Goal: Task Accomplishment & Management: Complete application form

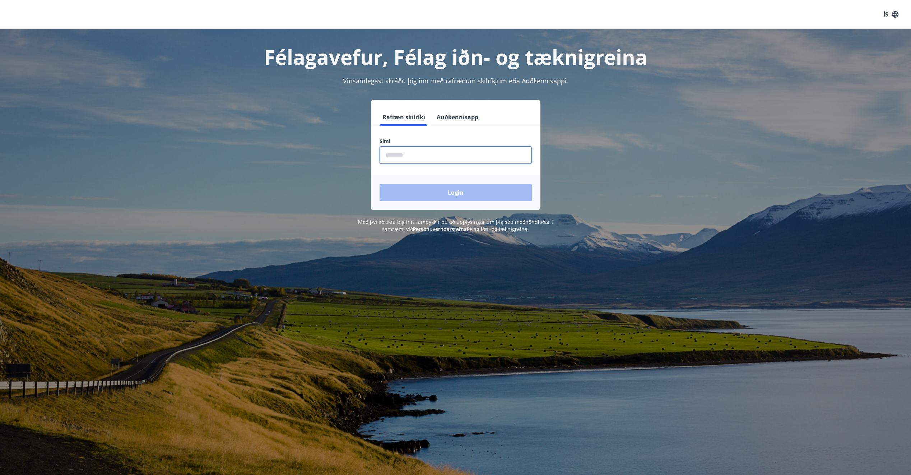
click at [404, 154] on input "phone" at bounding box center [456, 155] width 152 height 18
type input "********"
click at [380, 184] on button "Login" at bounding box center [456, 192] width 152 height 17
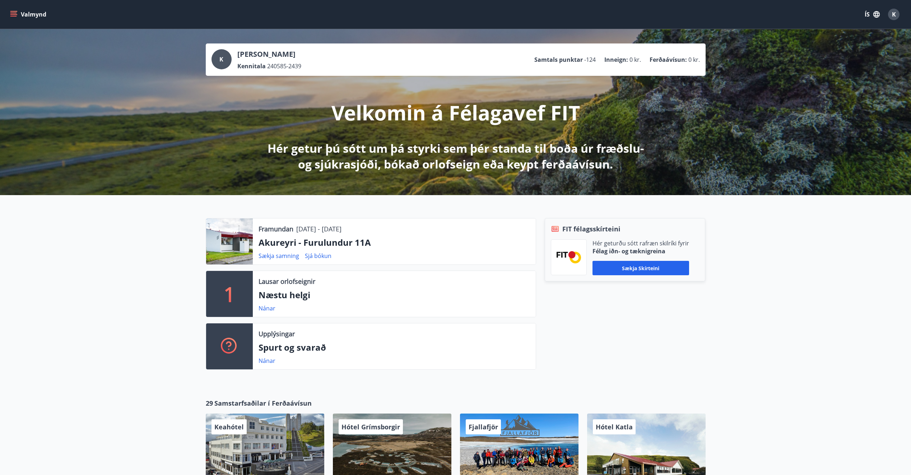
click at [228, 243] on div at bounding box center [229, 241] width 47 height 46
click at [280, 233] on p "Framundan" at bounding box center [276, 228] width 35 height 9
click at [310, 246] on p "Akureyri - Furulundur 11A" at bounding box center [394, 242] width 271 height 12
click at [319, 256] on link "Sjá bókun" at bounding box center [318, 256] width 27 height 8
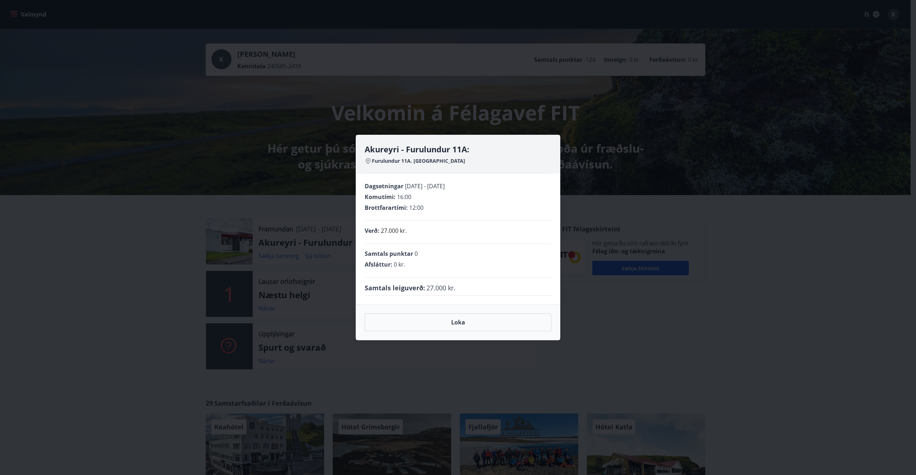
click at [159, 279] on div "Akureyri - Furulundur 11A: Furulundur 11A. 600 Akureyri Dagsetningar [DATE] - […" at bounding box center [458, 237] width 916 height 475
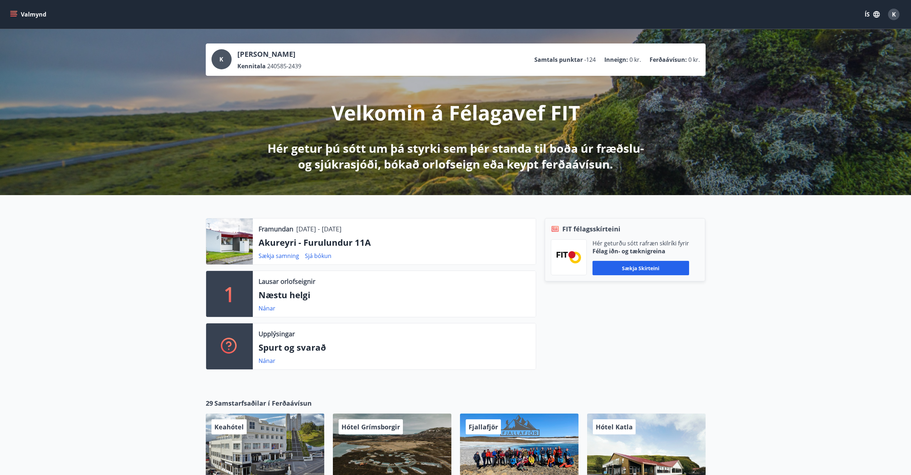
click at [223, 244] on div at bounding box center [229, 241] width 47 height 46
click at [282, 231] on p "Framundan" at bounding box center [276, 228] width 35 height 9
click at [268, 249] on div "Framundan [DATE] - [DATE] [GEOGRAPHIC_DATA] - Furulundur 11A Sækja samning Sjá …" at bounding box center [394, 241] width 283 height 46
click at [268, 245] on p "Akureyri - Furulundur 11A" at bounding box center [394, 242] width 271 height 12
click at [866, 11] on button "ÍS" at bounding box center [872, 14] width 23 height 13
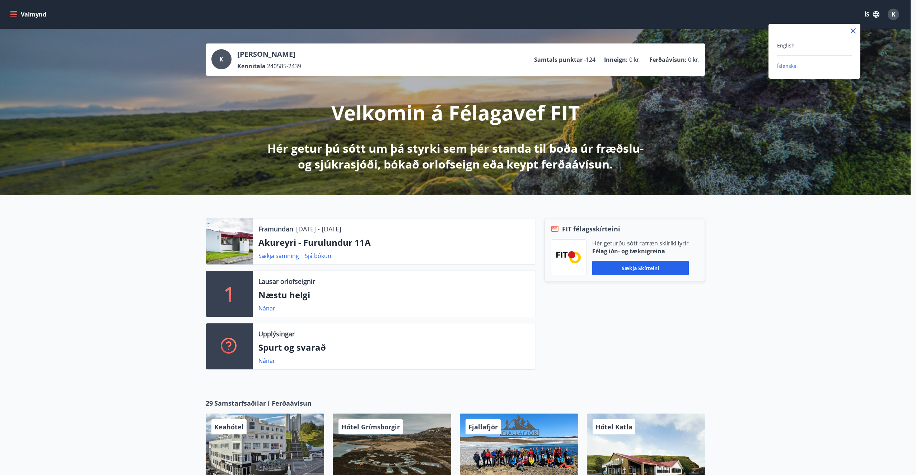
click at [866, 11] on div at bounding box center [458, 237] width 916 height 475
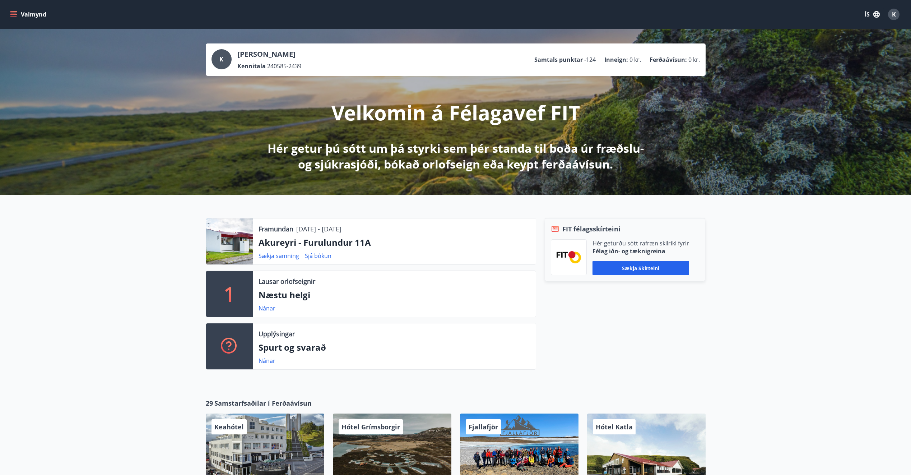
click at [19, 15] on button "Valmynd" at bounding box center [29, 14] width 41 height 13
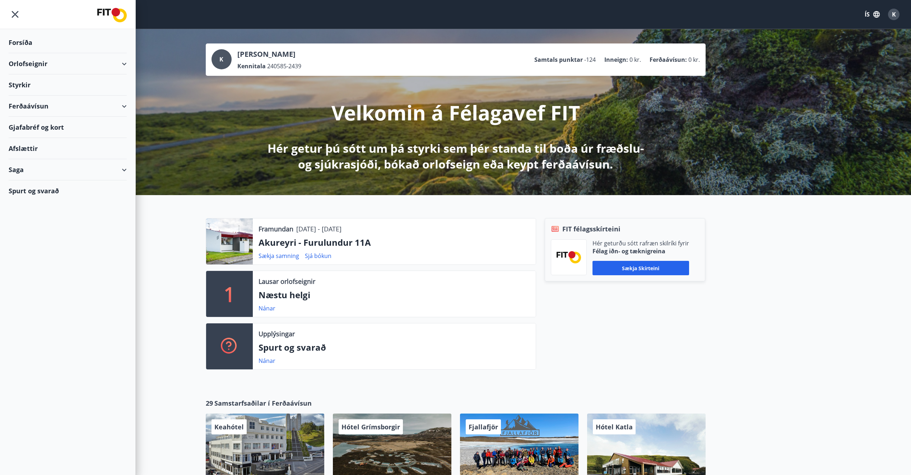
click at [108, 61] on div "Orlofseignir" at bounding box center [68, 63] width 118 height 21
click at [38, 217] on div "Spurt og svarað" at bounding box center [68, 220] width 118 height 21
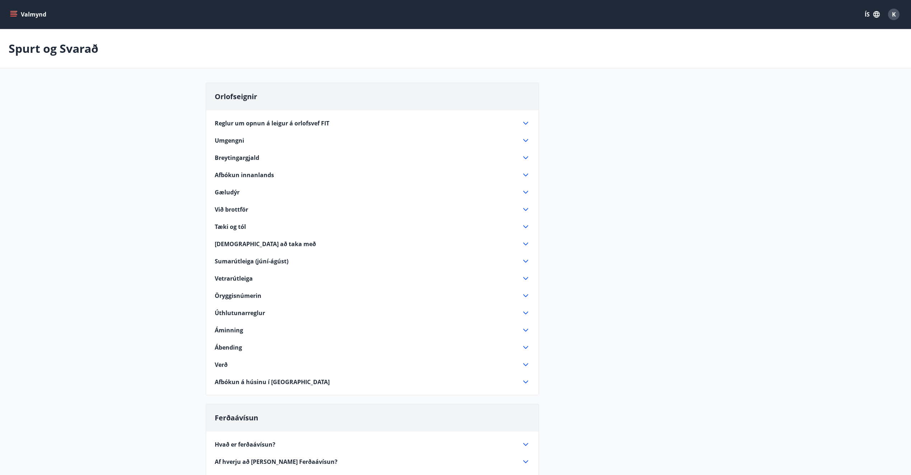
click at [224, 173] on span "Afbókun innanlands" at bounding box center [244, 175] width 59 height 8
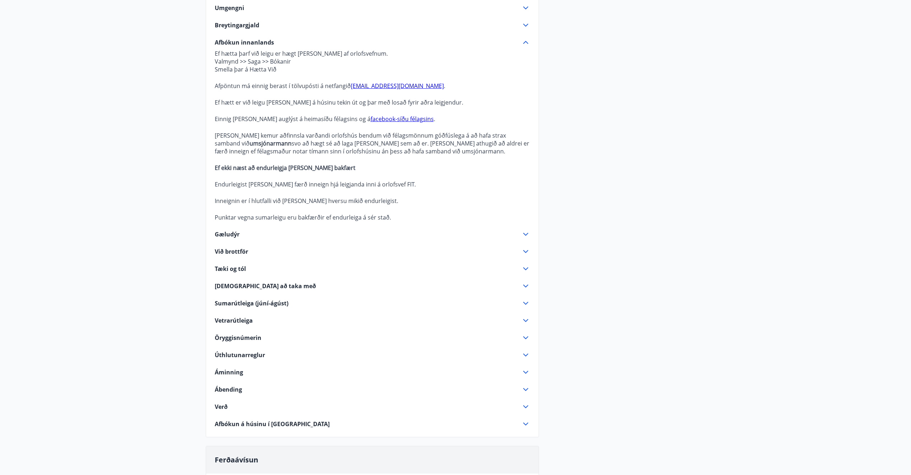
scroll to position [144, 0]
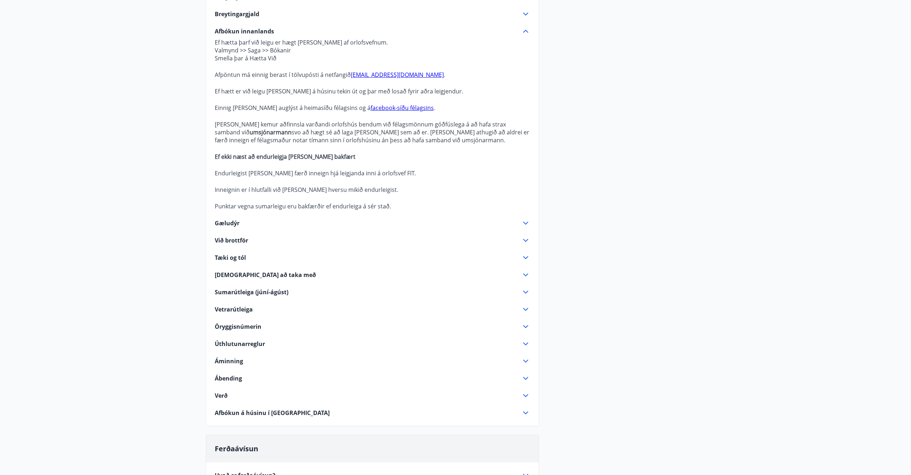
click at [220, 393] on span "Verð" at bounding box center [221, 395] width 13 height 8
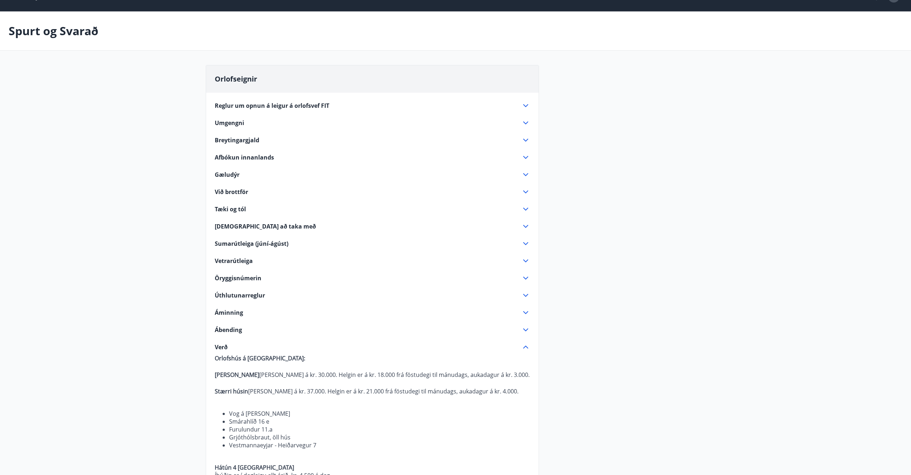
scroll to position [0, 0]
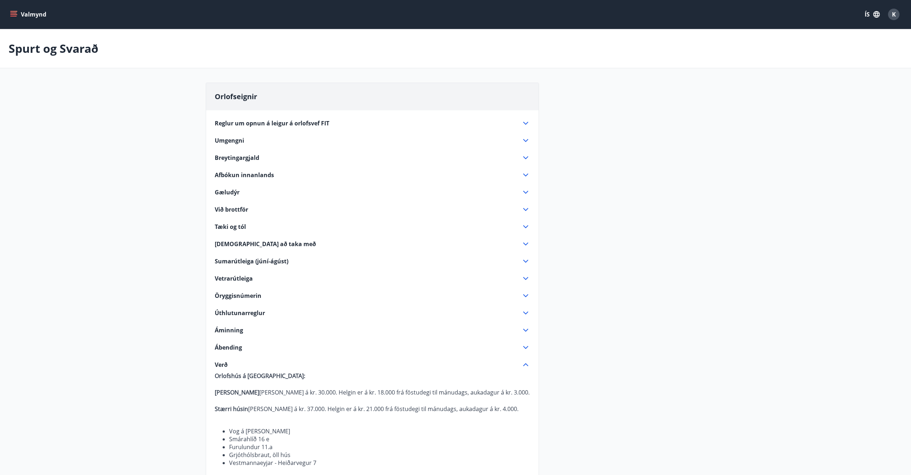
click at [14, 16] on icon "menu" at bounding box center [13, 16] width 6 height 1
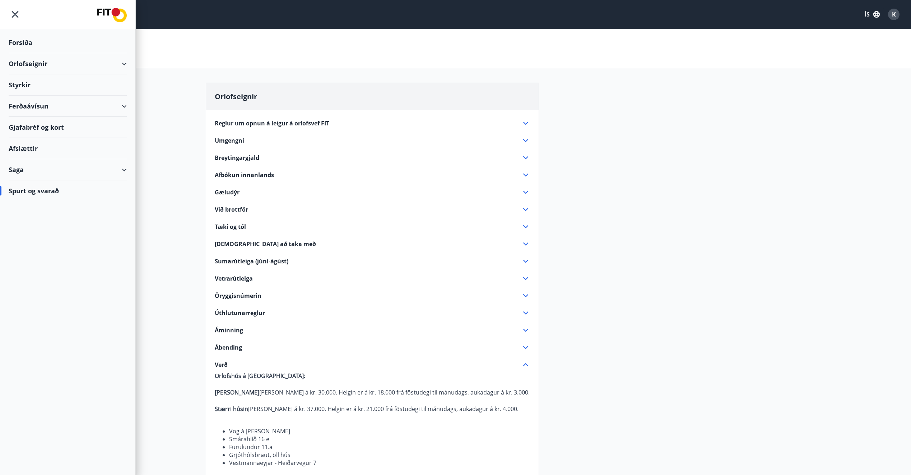
click at [26, 63] on div "Orlofseignir" at bounding box center [68, 63] width 118 height 21
click at [29, 94] on div "Bókunardagatal" at bounding box center [67, 96] width 107 height 15
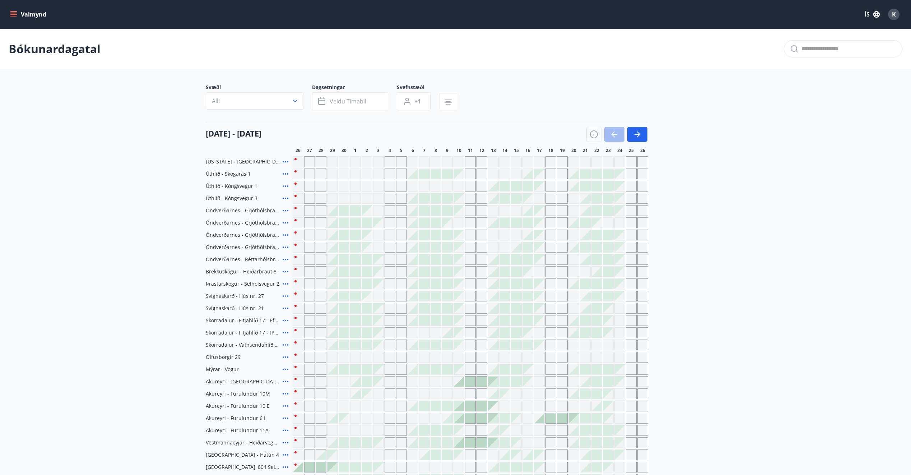
click at [13, 12] on icon "menu" at bounding box center [13, 14] width 7 height 7
click at [892, 10] on div "K" at bounding box center [893, 14] width 11 height 11
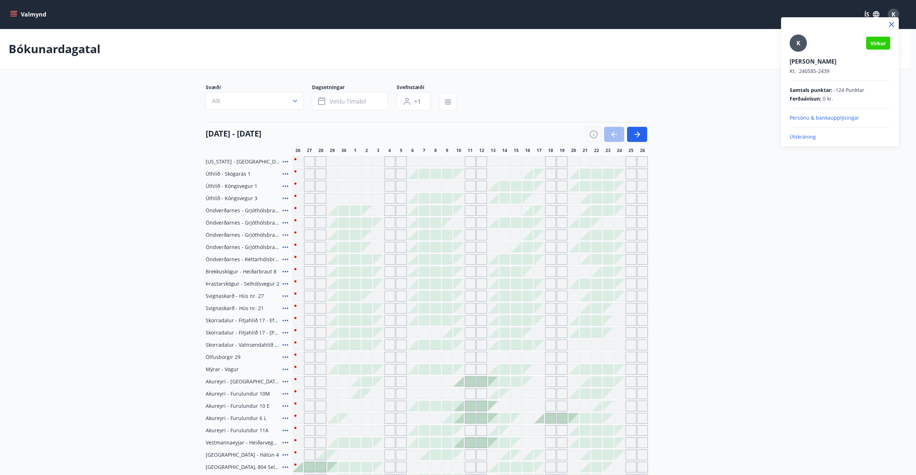
click at [892, 10] on div at bounding box center [458, 237] width 916 height 475
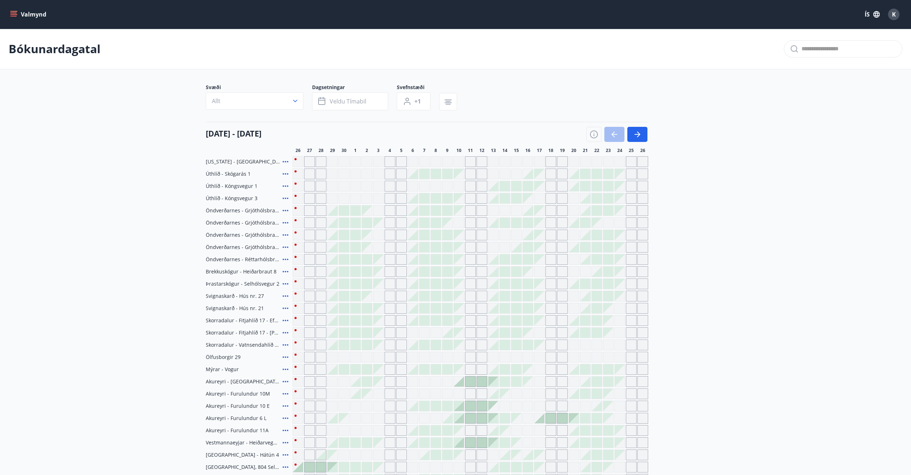
click at [12, 12] on icon "menu" at bounding box center [13, 14] width 7 height 7
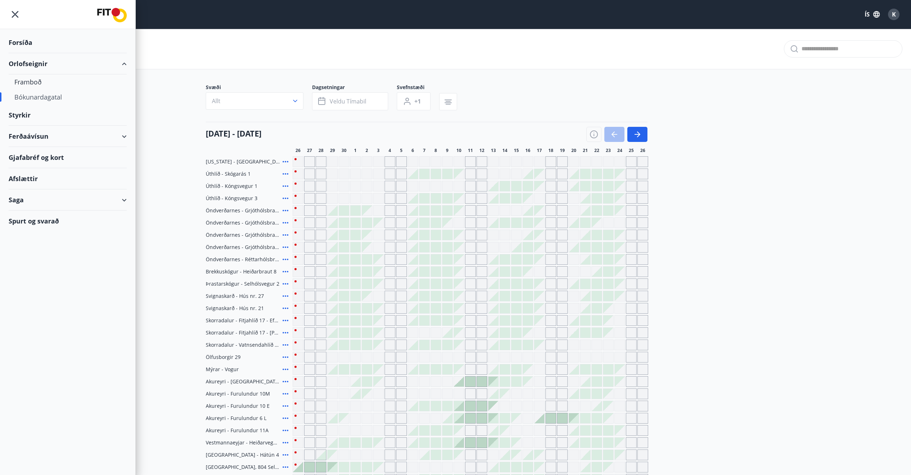
click at [20, 62] on div "Orlofseignir" at bounding box center [68, 63] width 118 height 21
click at [32, 106] on div "Ferðaávísun" at bounding box center [68, 106] width 118 height 21
click at [29, 62] on div "Orlofseignir" at bounding box center [68, 63] width 118 height 21
click at [30, 147] on div "Framboð [PERSON_NAME] ferðaávísun Fá ferðaávísun endurgreidda" at bounding box center [67, 169] width 135 height 45
click at [57, 169] on div "Kaupa ferðaávísun" at bounding box center [67, 169] width 107 height 15
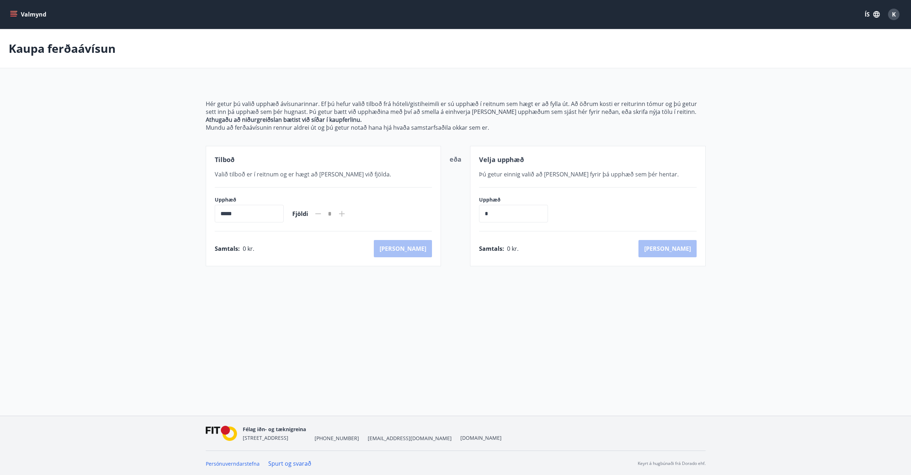
click at [13, 12] on icon "menu" at bounding box center [13, 14] width 7 height 7
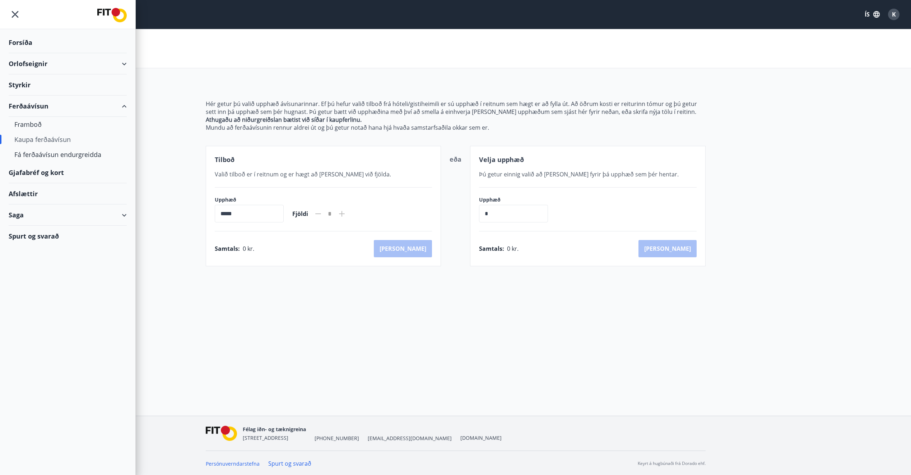
click at [21, 105] on div "Ferðaávísun" at bounding box center [68, 106] width 118 height 21
click at [22, 121] on div "Framboð" at bounding box center [67, 124] width 107 height 15
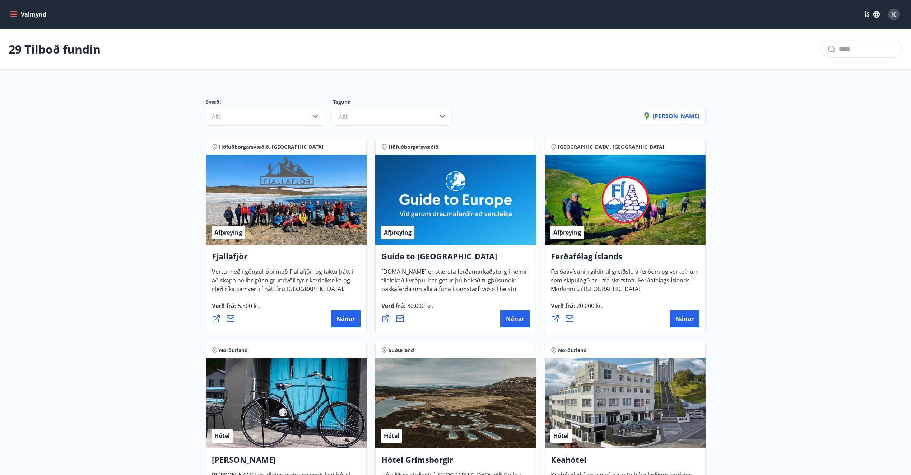
click at [12, 13] on icon "menu" at bounding box center [13, 13] width 6 height 1
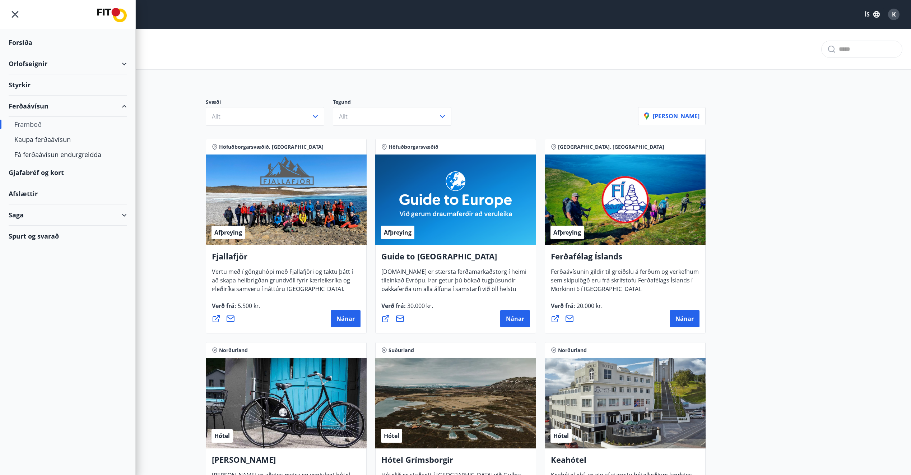
click at [19, 63] on div "Orlofseignir" at bounding box center [68, 63] width 118 height 21
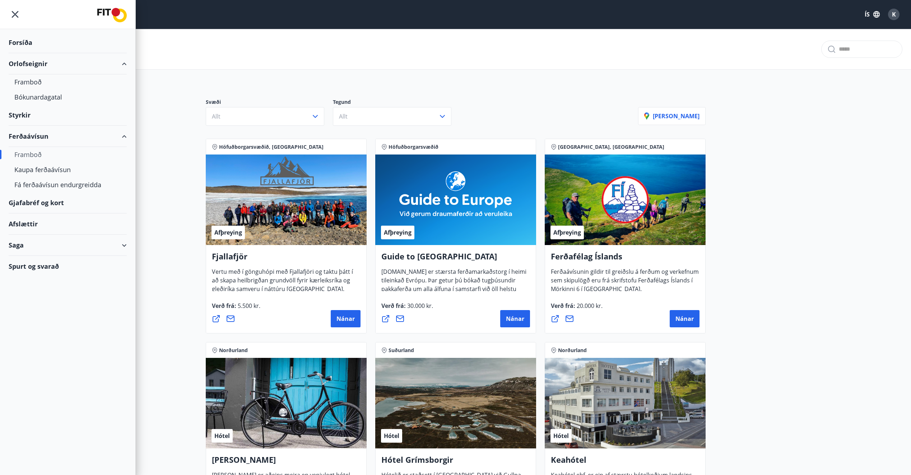
click at [24, 41] on div "Forsíða" at bounding box center [68, 42] width 118 height 21
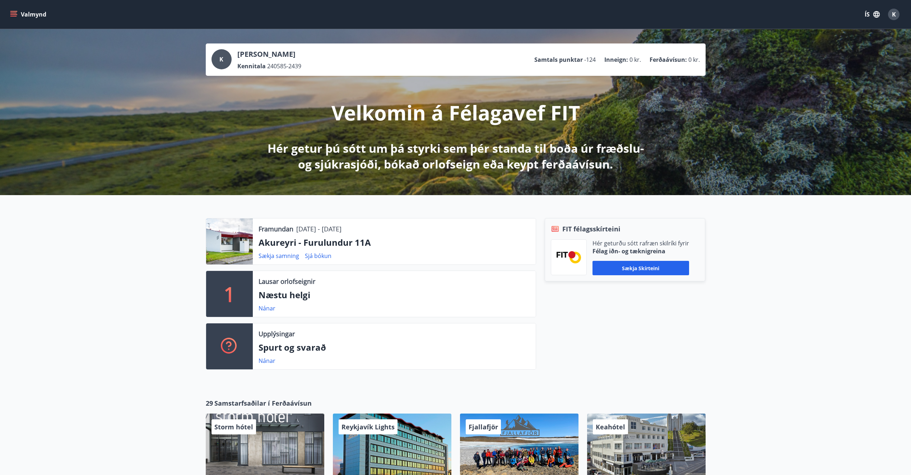
click at [242, 239] on div at bounding box center [229, 241] width 47 height 46
click at [324, 241] on p "Akureyri - Furulundur 11A" at bounding box center [394, 242] width 271 height 12
click at [273, 229] on p "Framundan" at bounding box center [276, 228] width 35 height 9
click at [246, 233] on div at bounding box center [229, 241] width 47 height 46
click at [14, 16] on icon "menu" at bounding box center [13, 16] width 6 height 1
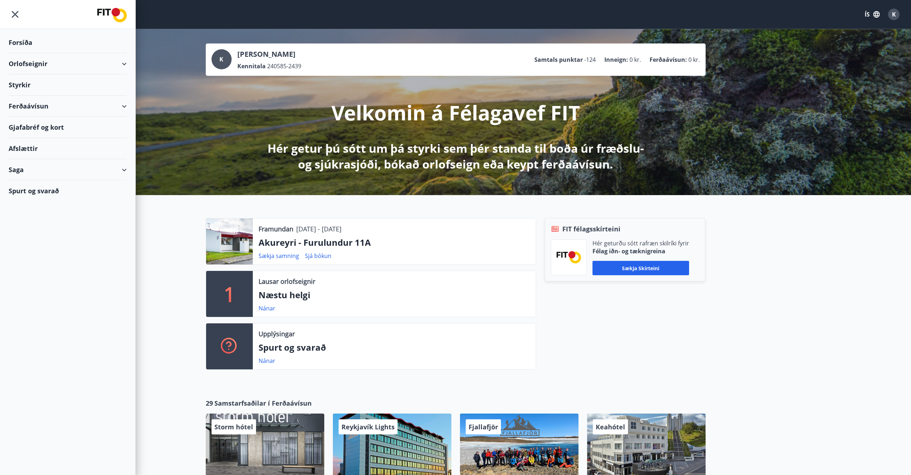
click at [17, 62] on div "Orlofseignir" at bounding box center [68, 63] width 118 height 21
click at [22, 80] on div "Framboð" at bounding box center [67, 81] width 107 height 15
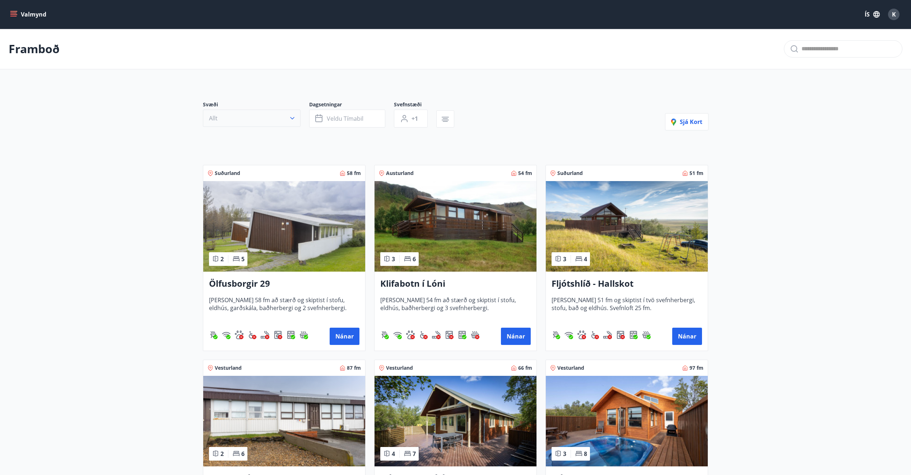
click at [292, 121] on icon "button" at bounding box center [292, 118] width 7 height 7
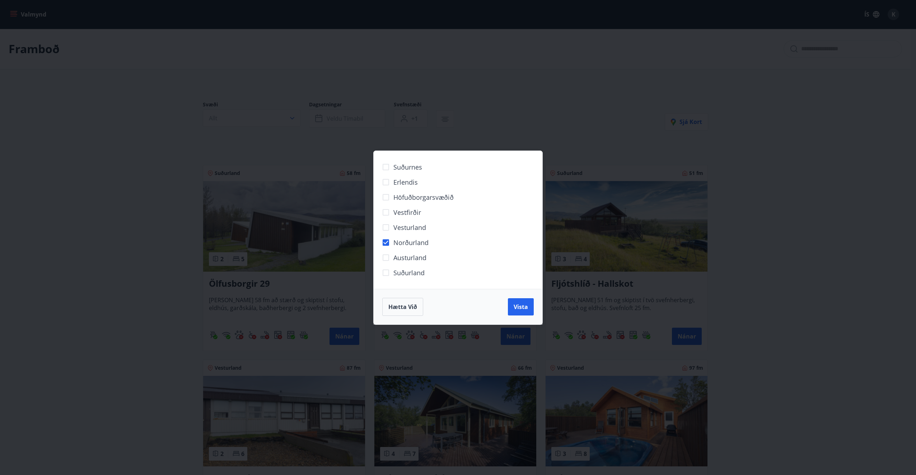
click at [515, 310] on span "Vista" at bounding box center [521, 307] width 14 height 8
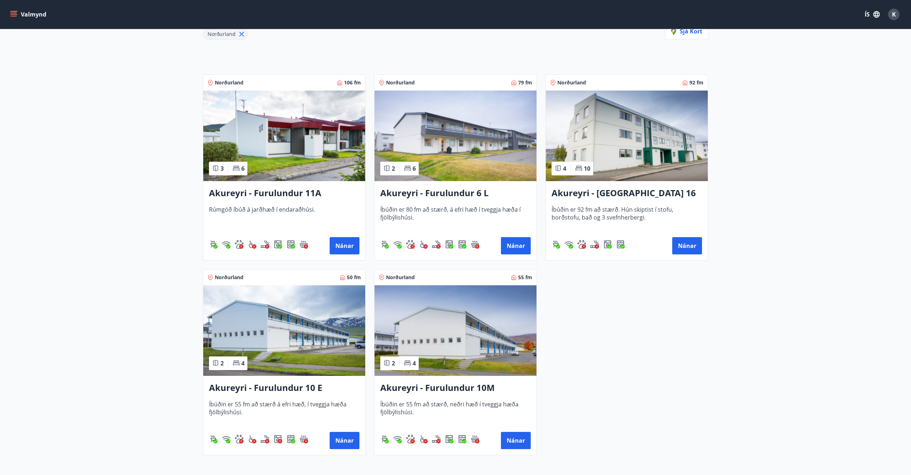
scroll to position [144, 0]
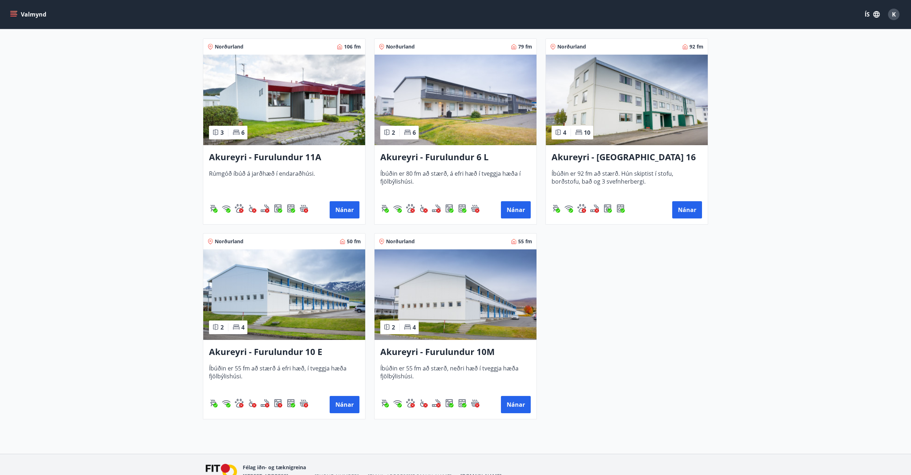
click at [246, 157] on h3 "Akureyri - Furulundur 11A" at bounding box center [284, 157] width 150 height 13
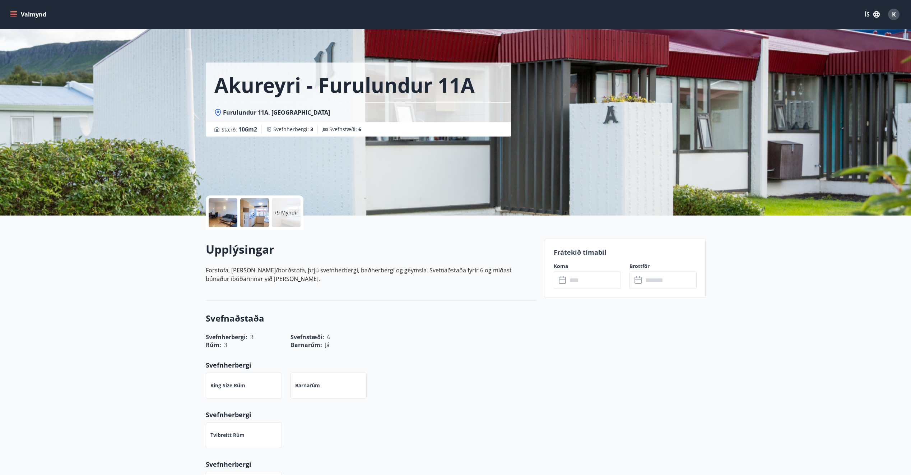
click at [563, 282] on icon at bounding box center [563, 280] width 9 height 9
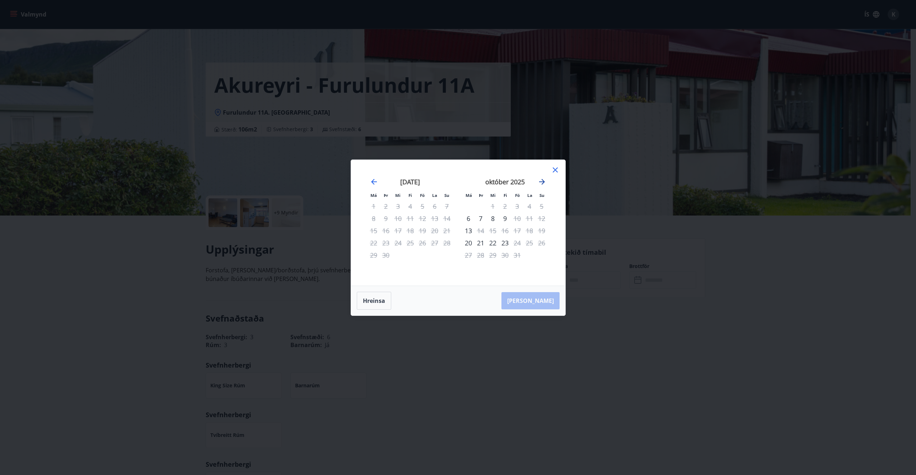
click at [542, 180] on icon "Move forward to switch to the next month." at bounding box center [542, 181] width 9 height 9
click at [553, 169] on icon at bounding box center [555, 170] width 9 height 9
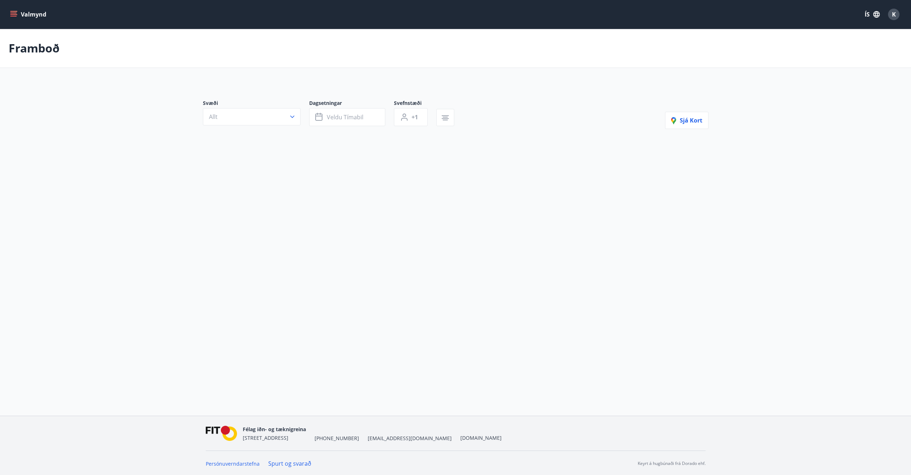
scroll to position [1, 0]
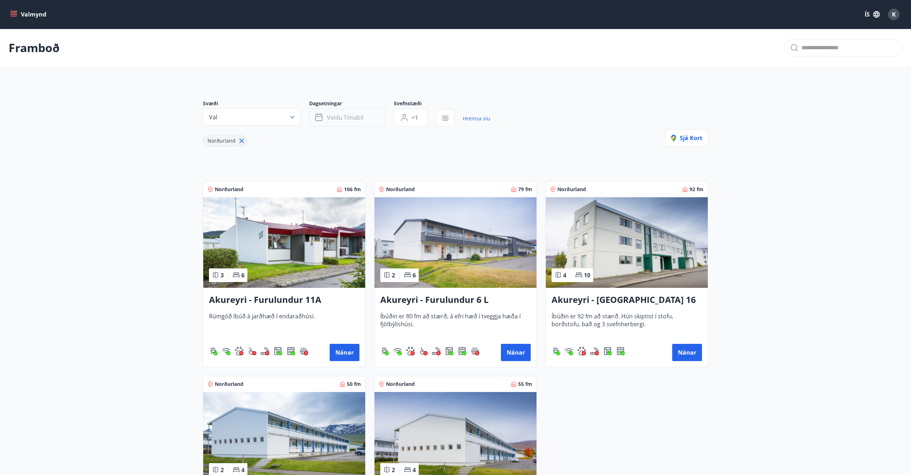
click at [346, 116] on span "Veldu tímabil" at bounding box center [345, 117] width 37 height 8
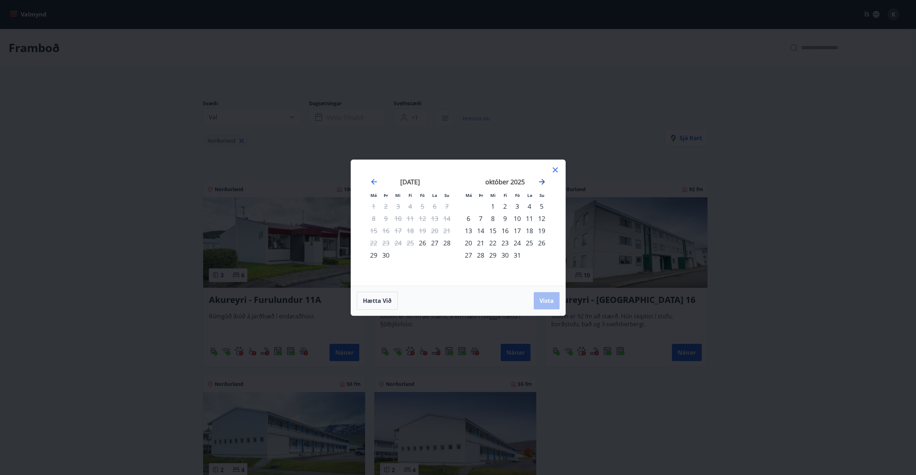
click at [541, 180] on icon "Move forward to switch to the next month." at bounding box center [542, 181] width 9 height 9
click at [505, 230] on div "13" at bounding box center [505, 230] width 12 height 12
click at [540, 227] on div "16" at bounding box center [542, 230] width 12 height 12
click at [546, 297] on span "Vista" at bounding box center [547, 301] width 14 height 8
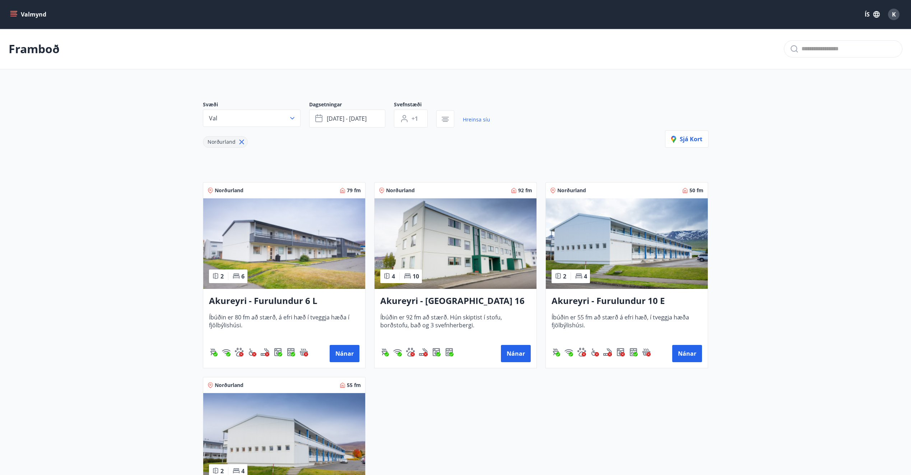
click at [32, 55] on p "Framboð" at bounding box center [34, 49] width 51 height 16
click at [14, 13] on icon "menu" at bounding box center [13, 13] width 6 height 1
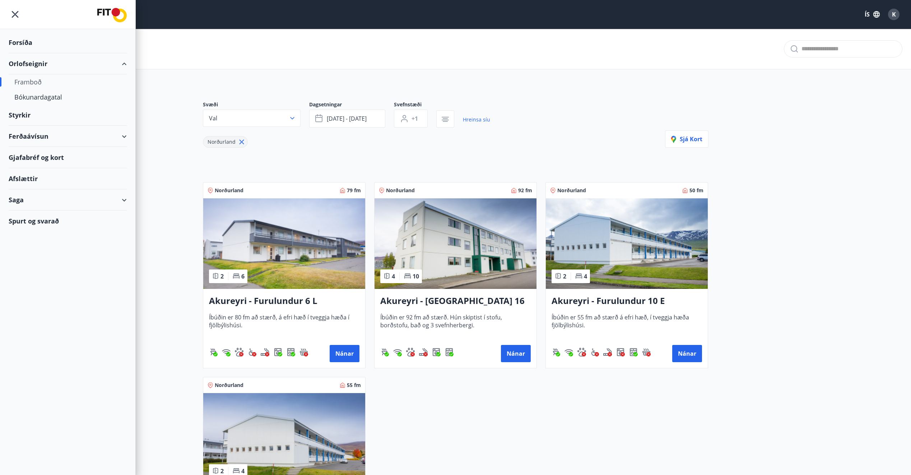
click at [18, 200] on div "Saga" at bounding box center [68, 199] width 118 height 21
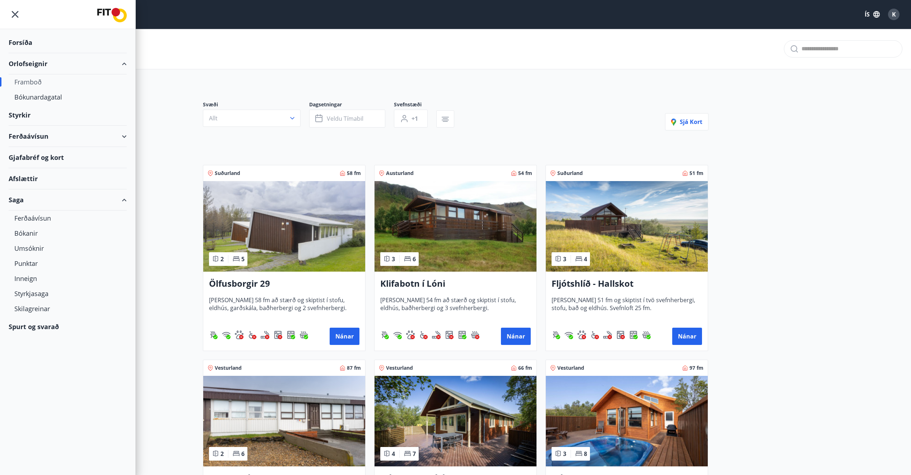
click at [30, 326] on div "Spurt og svarað" at bounding box center [68, 326] width 118 height 21
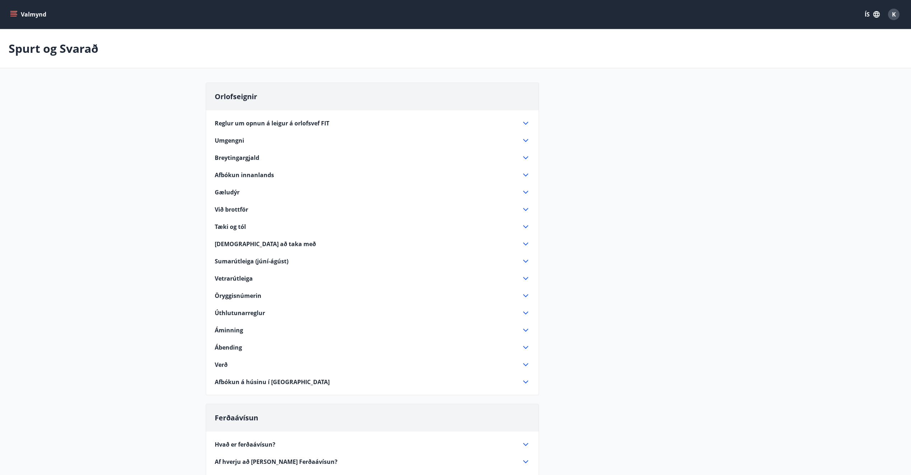
click at [227, 173] on span "Afbókun innanlands" at bounding box center [244, 175] width 59 height 8
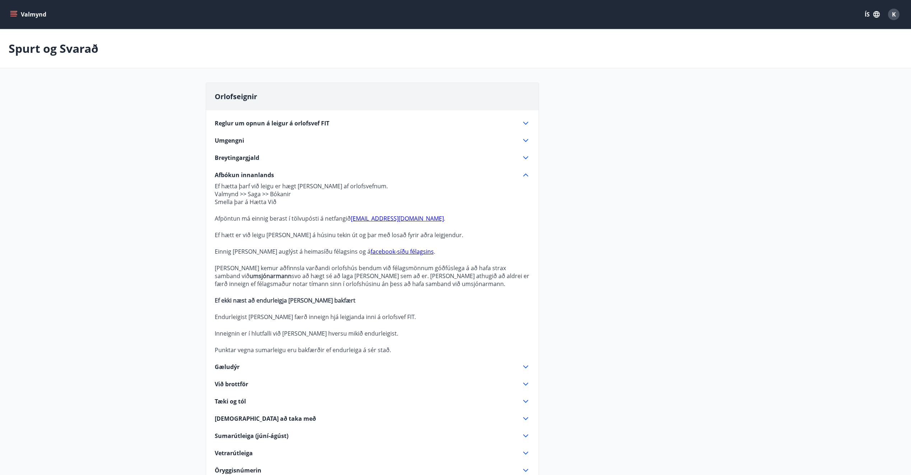
click at [15, 9] on button "Valmynd" at bounding box center [29, 14] width 41 height 13
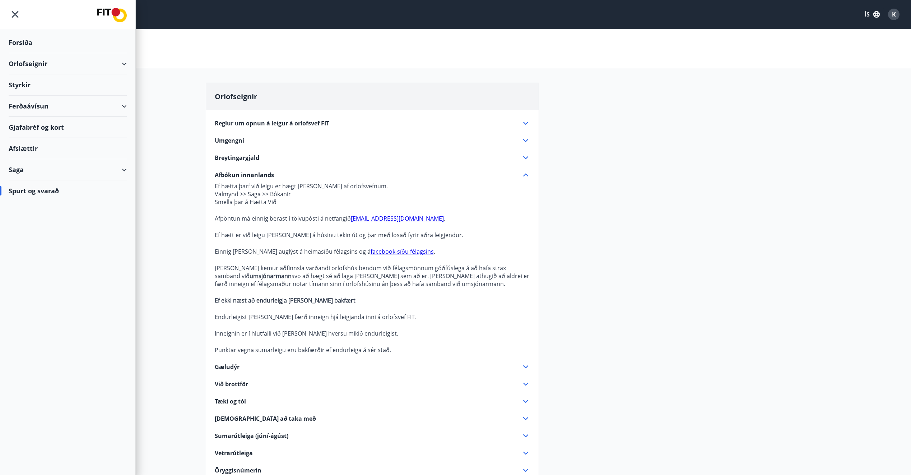
click at [31, 171] on div "Saga" at bounding box center [68, 169] width 118 height 21
click at [26, 201] on div "Bókanir" at bounding box center [67, 202] width 107 height 15
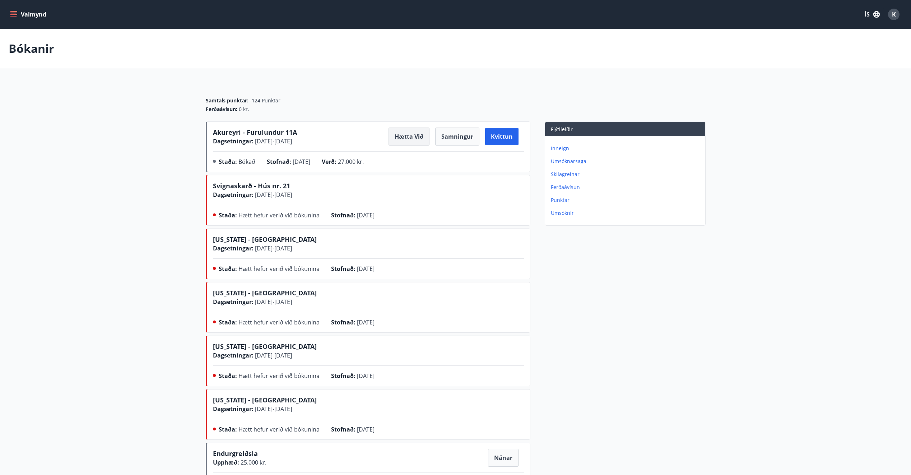
click at [414, 136] on button "Hætta við" at bounding box center [409, 136] width 41 height 18
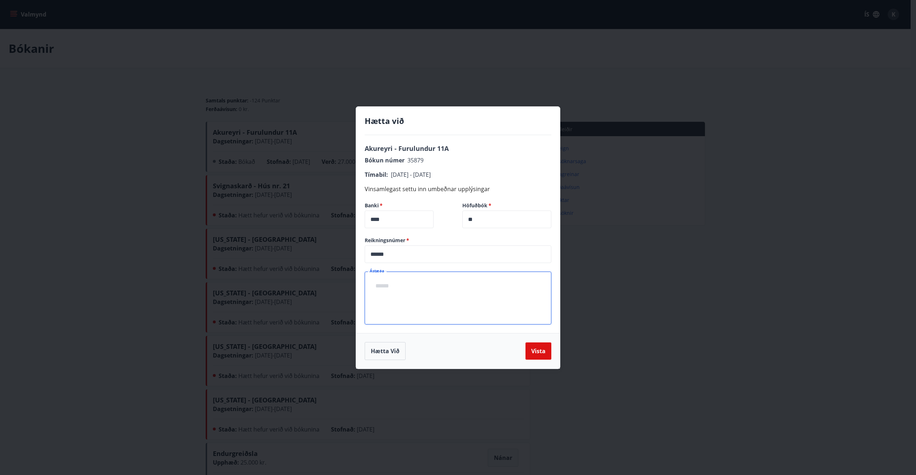
click at [418, 287] on textarea "Ástæða" at bounding box center [458, 297] width 177 height 41
type textarea "**********"
click at [535, 353] on button "Vista" at bounding box center [539, 350] width 26 height 17
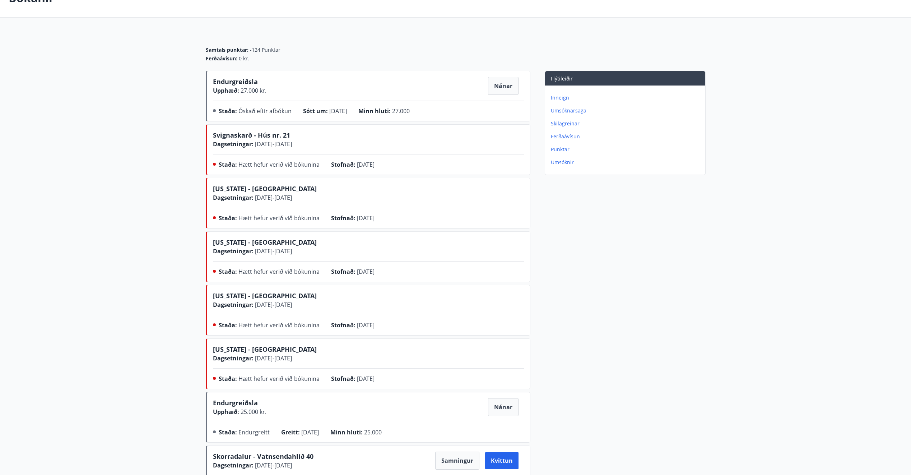
scroll to position [38, 0]
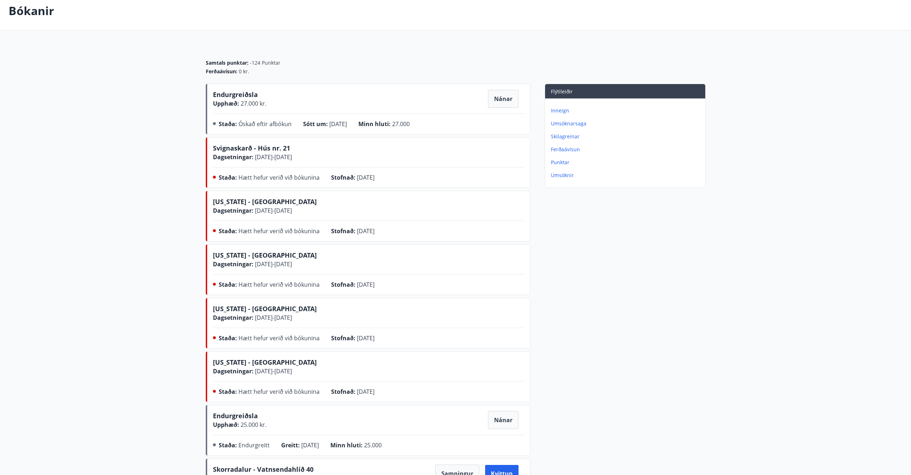
click at [31, 11] on p "Bókanir" at bounding box center [32, 11] width 46 height 16
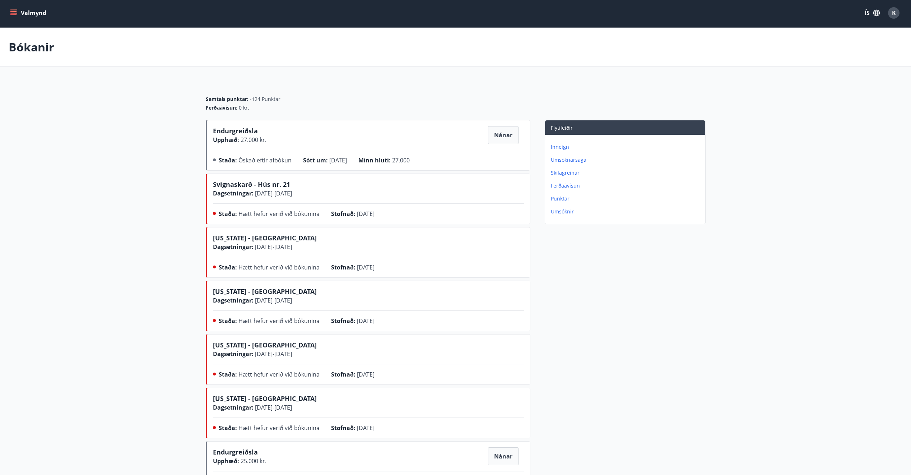
scroll to position [0, 0]
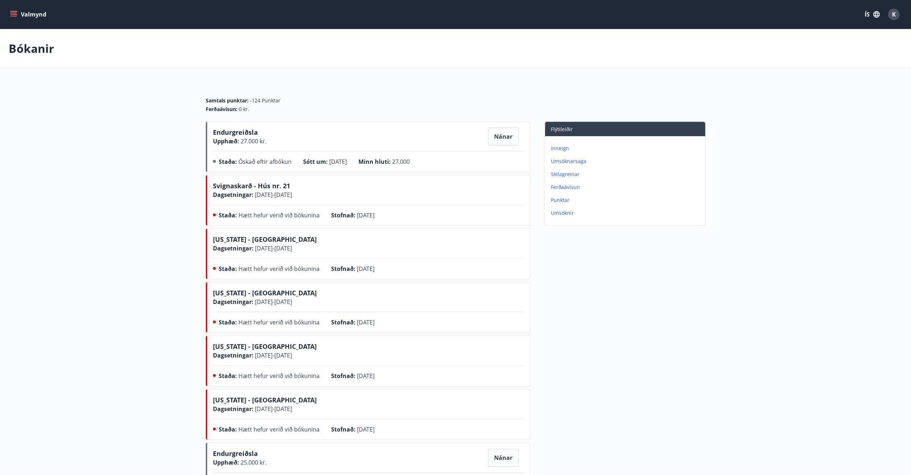
click at [26, 15] on button "Valmynd" at bounding box center [29, 14] width 41 height 13
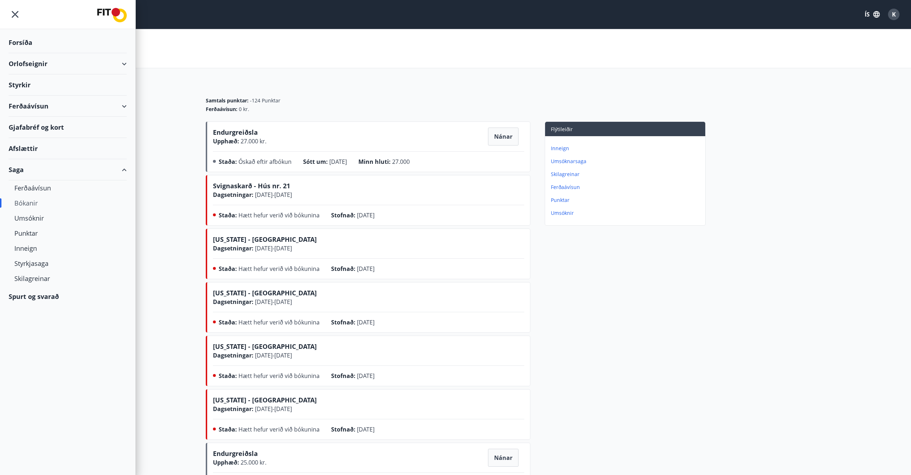
click at [23, 64] on div "Orlofseignir" at bounding box center [68, 63] width 118 height 21
click at [25, 83] on div "Framboð" at bounding box center [67, 81] width 107 height 15
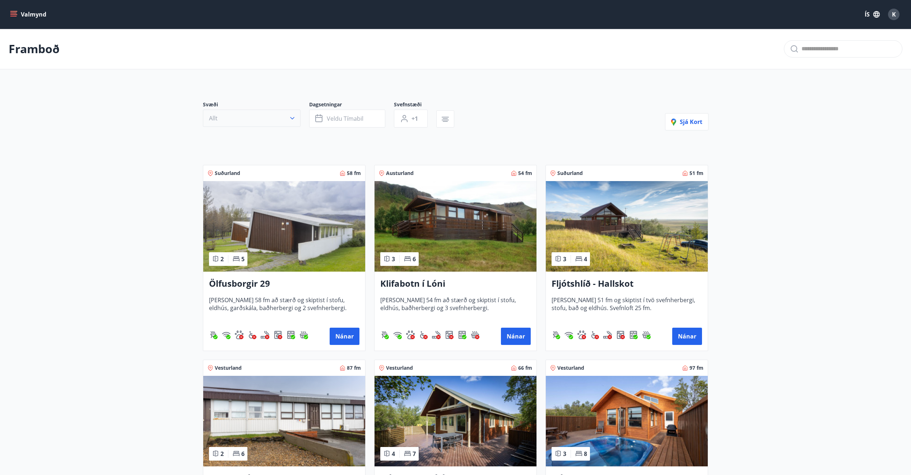
click at [295, 119] on icon "button" at bounding box center [292, 118] width 7 height 7
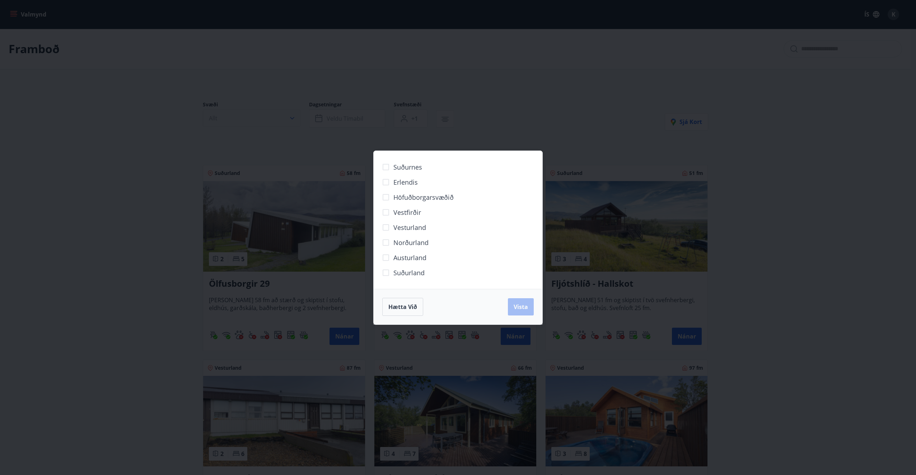
click at [295, 119] on div "Suðurnes Erlendis Höfuðborgarsvæðið [GEOGRAPHIC_DATA] [GEOGRAPHIC_DATA] [GEOGRA…" at bounding box center [458, 237] width 916 height 475
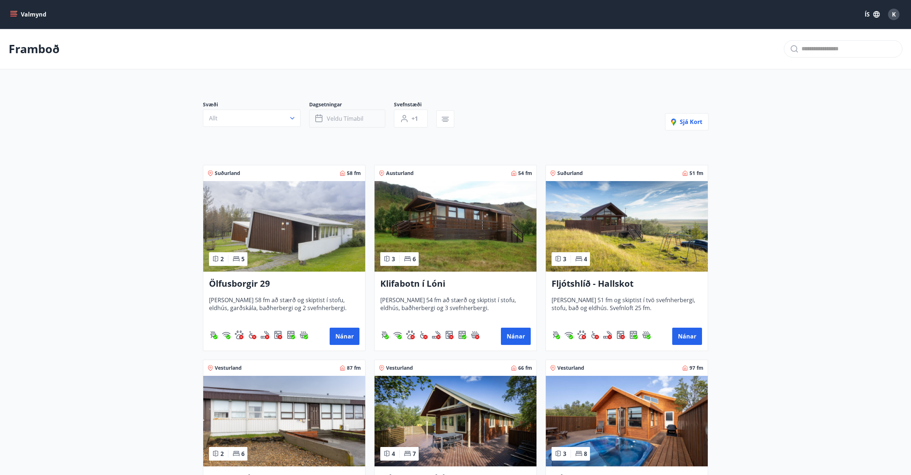
click at [342, 124] on button "Veldu tímabil" at bounding box center [347, 119] width 76 height 18
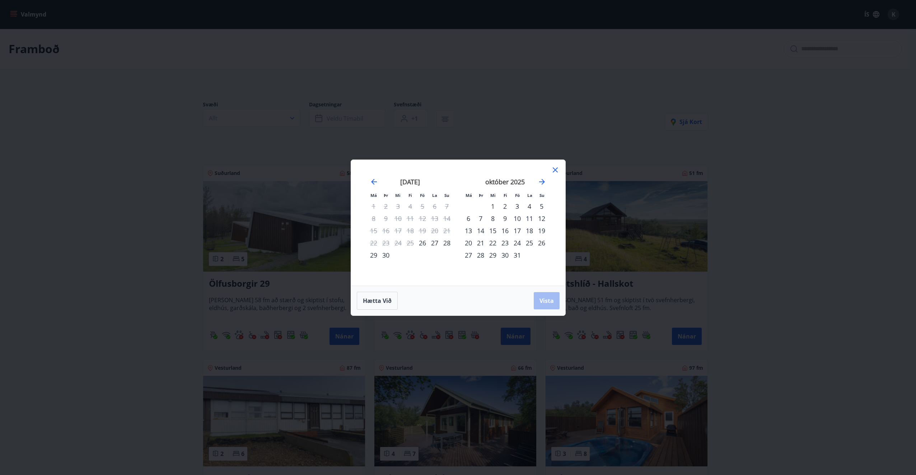
click at [517, 242] on div "24" at bounding box center [517, 243] width 12 height 12
click at [481, 256] on div "28" at bounding box center [481, 255] width 12 height 12
click at [538, 298] on button "Vista" at bounding box center [547, 300] width 26 height 17
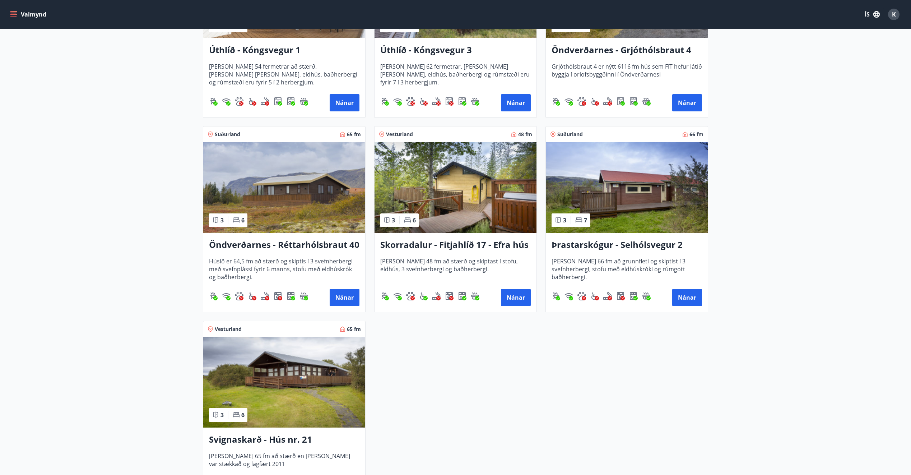
scroll to position [646, 0]
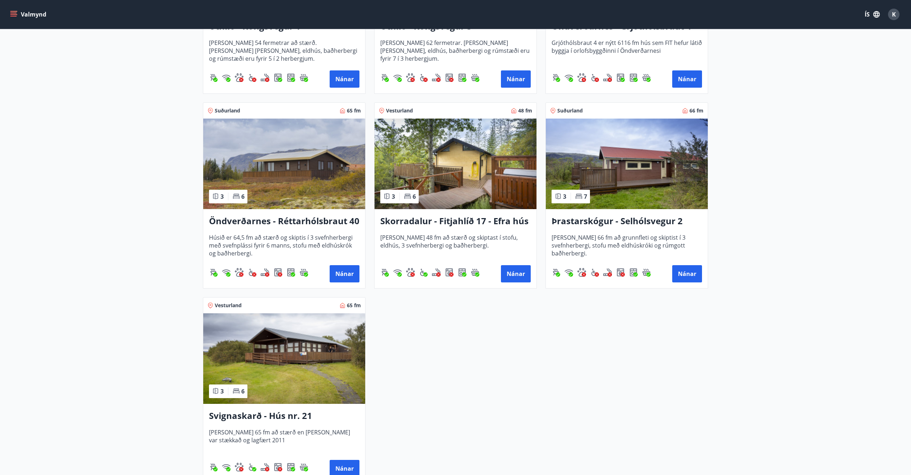
click at [255, 217] on h3 "Öndverðarnes - Réttarhólsbraut 40" at bounding box center [284, 221] width 150 height 13
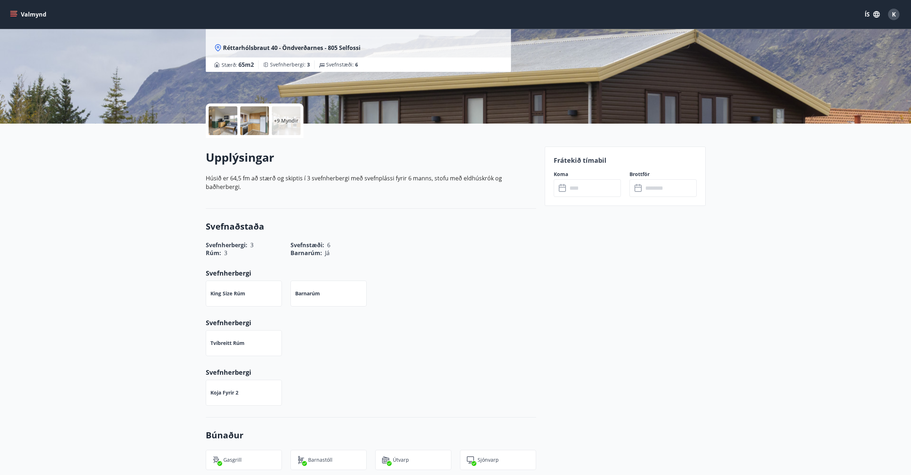
scroll to position [108, 0]
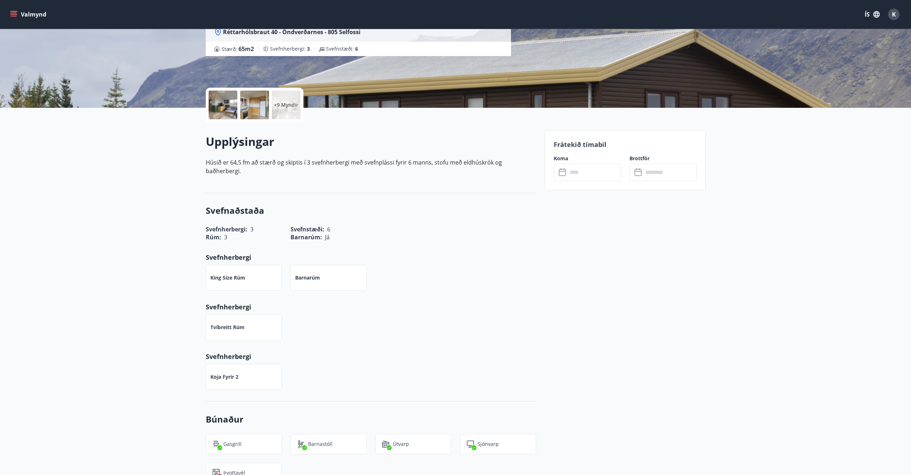
click at [582, 175] on input "text" at bounding box center [594, 172] width 54 height 18
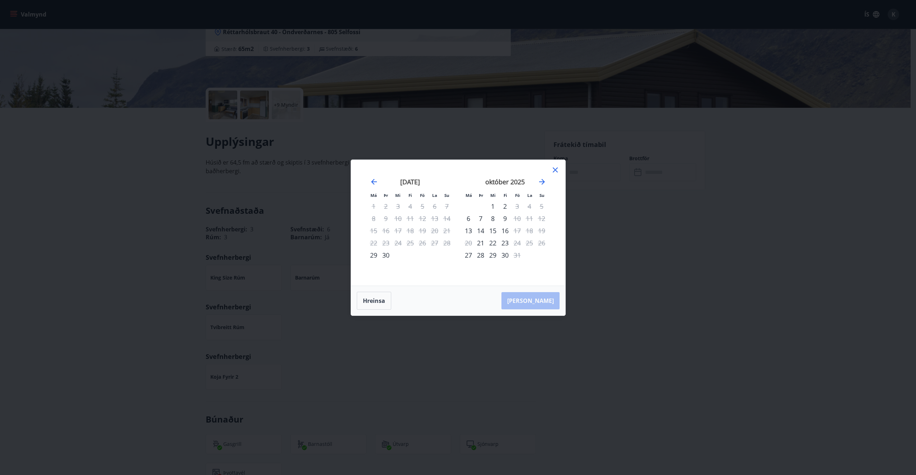
click at [556, 170] on icon at bounding box center [555, 169] width 5 height 5
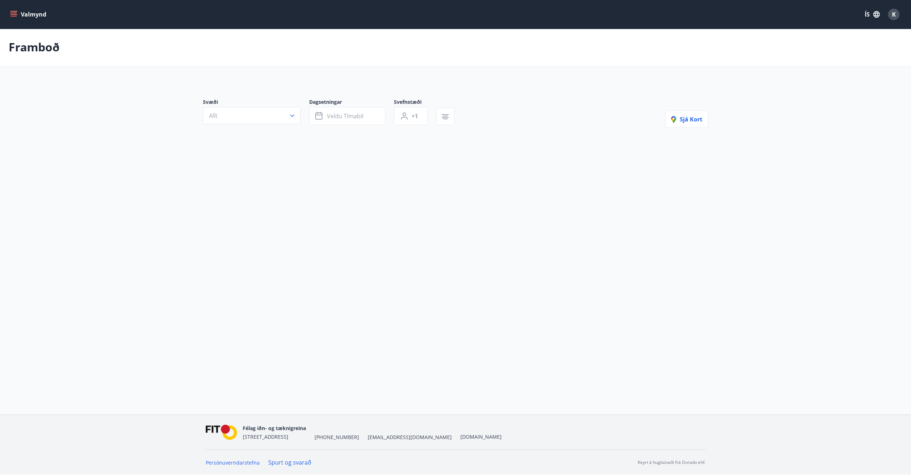
scroll to position [1, 0]
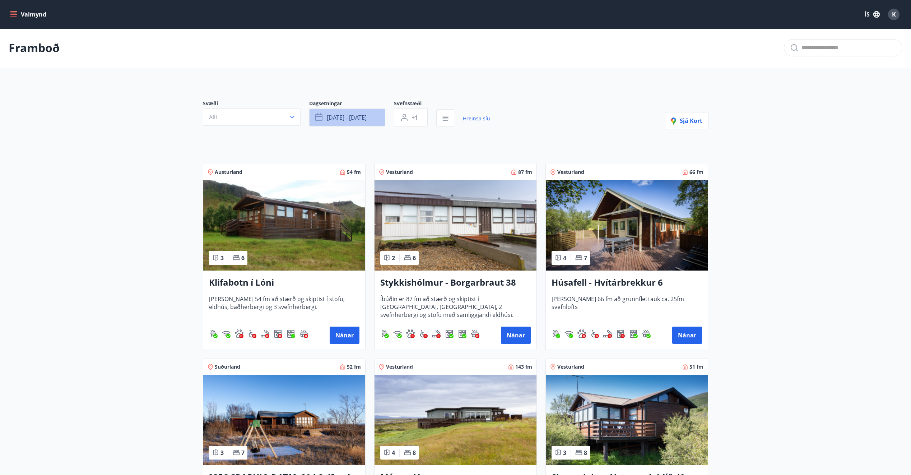
click at [348, 116] on span "[DATE] - [DATE]" at bounding box center [347, 117] width 40 height 8
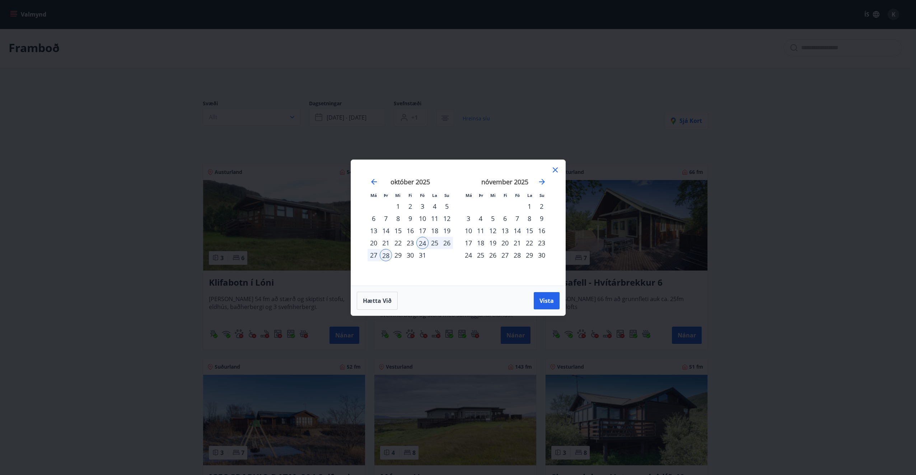
click at [431, 242] on div "25" at bounding box center [435, 243] width 12 height 12
click at [376, 255] on div "27" at bounding box center [374, 255] width 12 height 12
click at [548, 299] on span "Vista" at bounding box center [547, 301] width 14 height 8
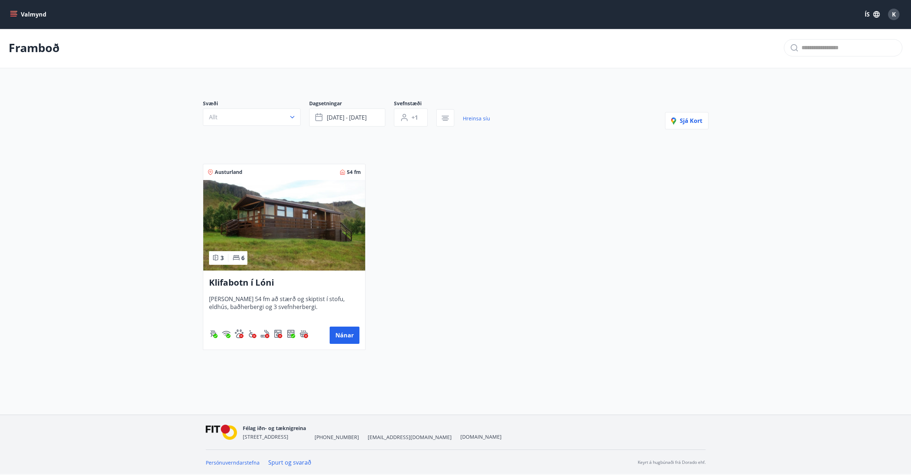
click at [240, 283] on h3 "Klifabotn í Lóni" at bounding box center [284, 282] width 150 height 13
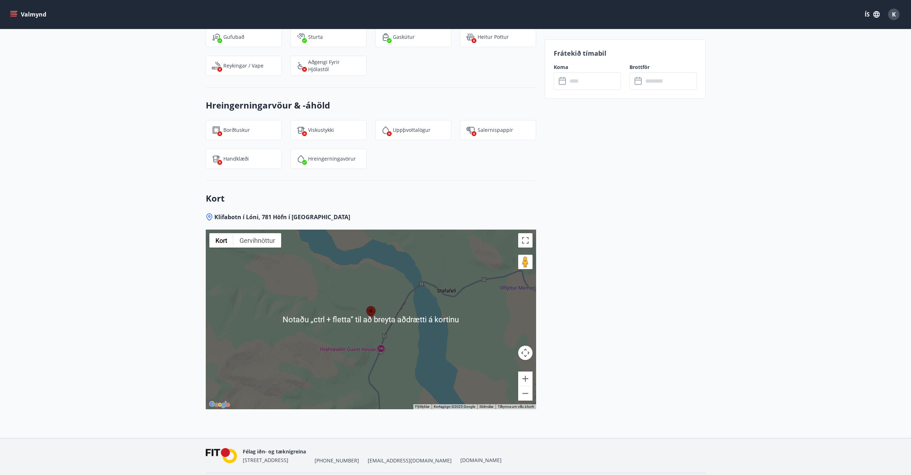
scroll to position [781, 0]
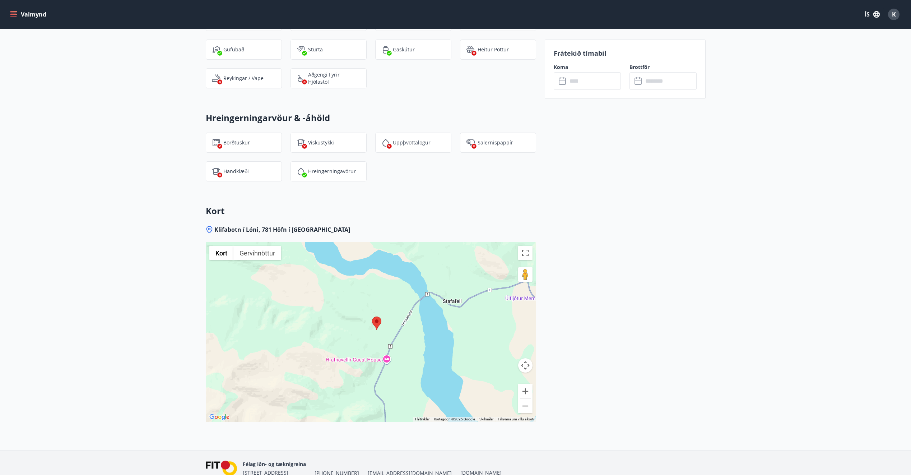
drag, startPoint x: 372, startPoint y: 324, endPoint x: 378, endPoint y: 320, distance: 7.9
click at [378, 320] on img at bounding box center [376, 322] width 9 height 13
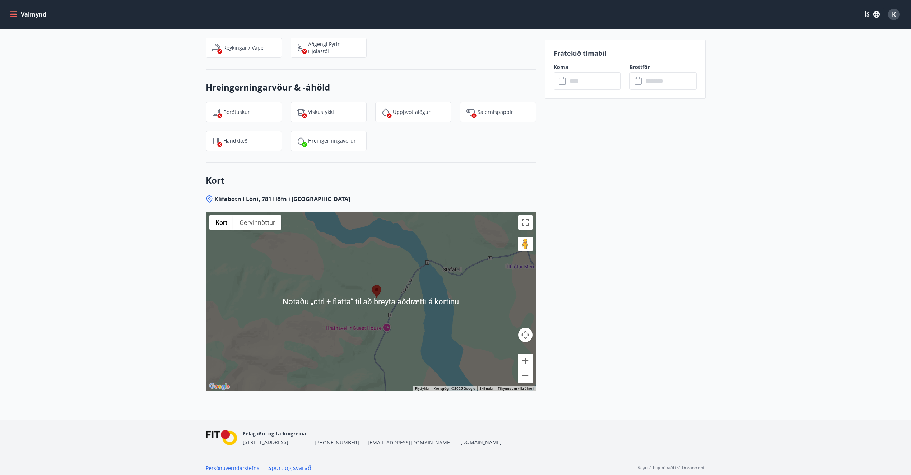
scroll to position [817, 0]
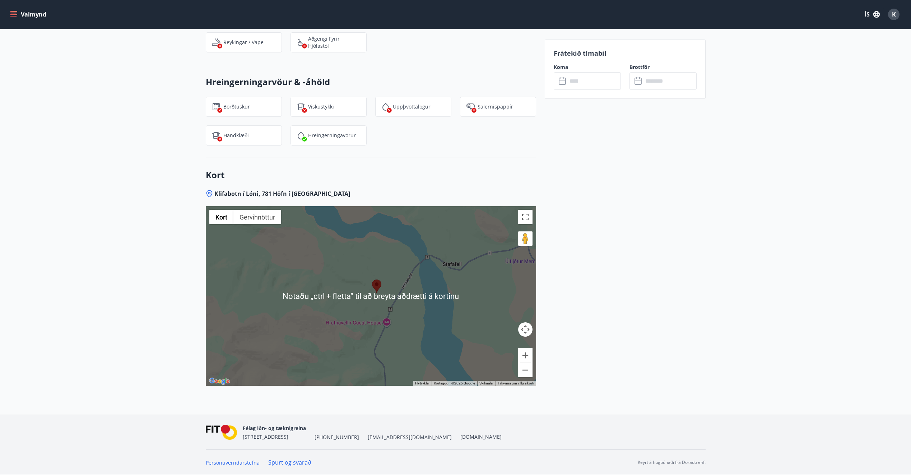
click at [527, 370] on button "Minnka" at bounding box center [525, 370] width 14 height 14
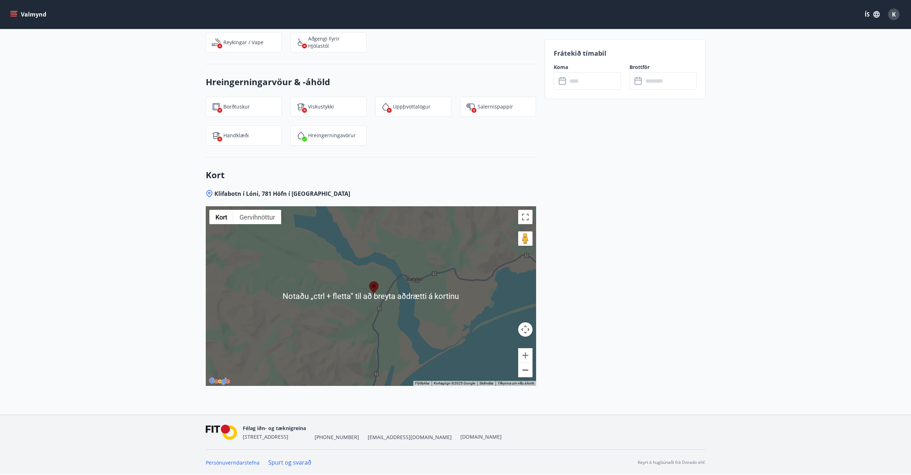
click at [527, 370] on button "Minnka" at bounding box center [525, 370] width 14 height 14
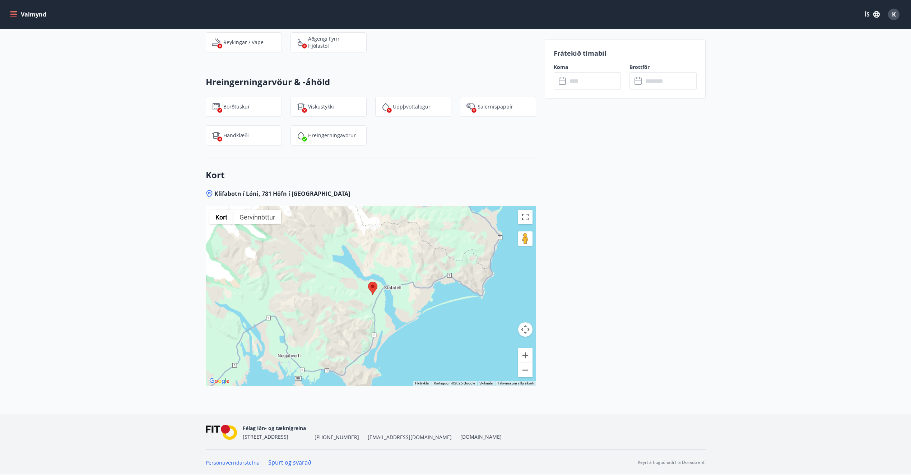
click at [527, 370] on button "Minnka" at bounding box center [525, 370] width 14 height 14
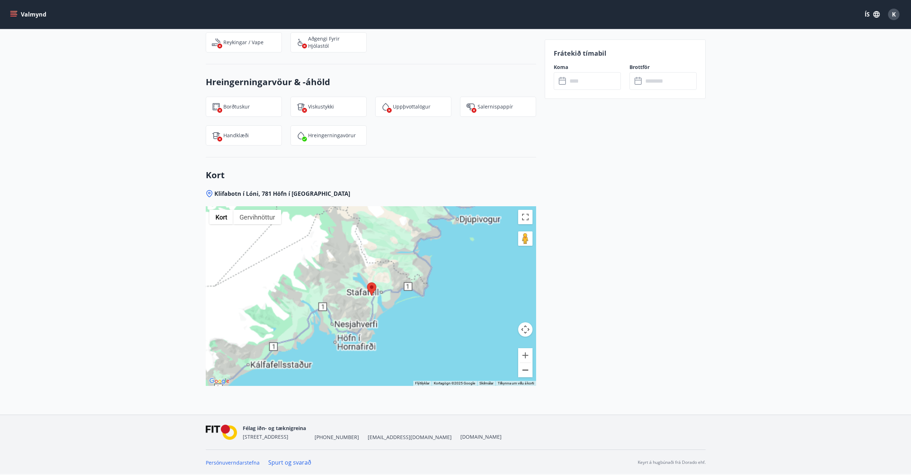
click at [527, 370] on button "Minnka" at bounding box center [525, 370] width 14 height 14
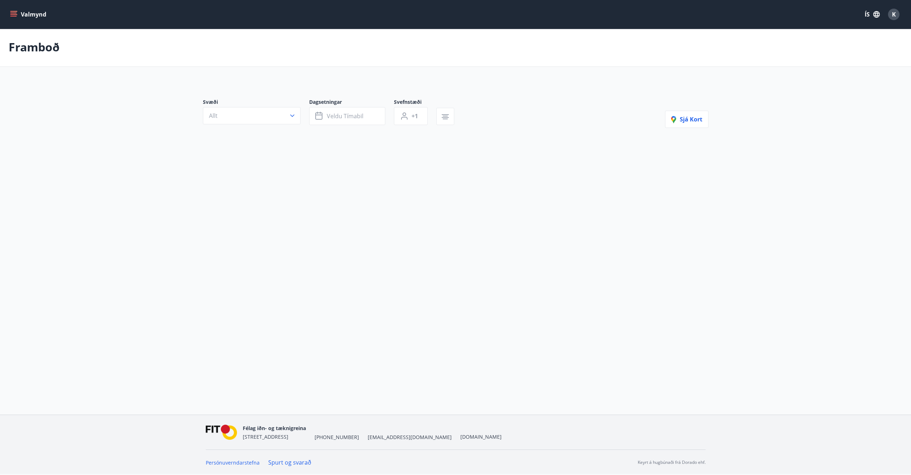
scroll to position [1, 0]
